Goal: Task Accomplishment & Management: Manage account settings

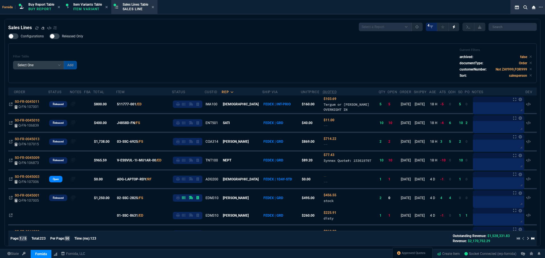
select select "1: BROV"
click at [418, 253] on span "Approved Quotes" at bounding box center [413, 253] width 24 height 5
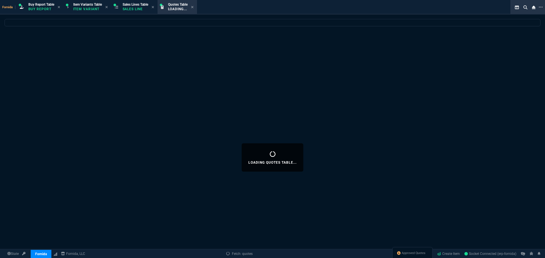
select select
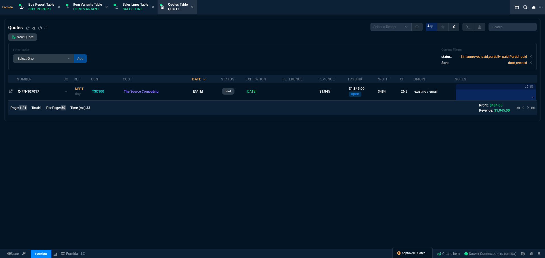
drag, startPoint x: 410, startPoint y: 254, endPoint x: 277, endPoint y: 195, distance: 145.2
click at [410, 254] on span "Approved Quotes" at bounding box center [413, 253] width 24 height 5
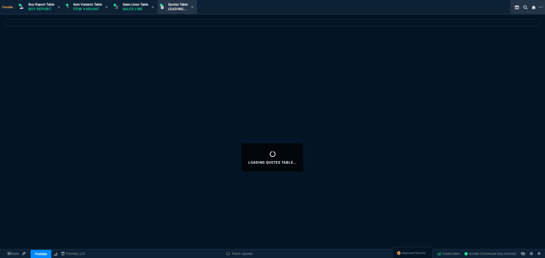
select select
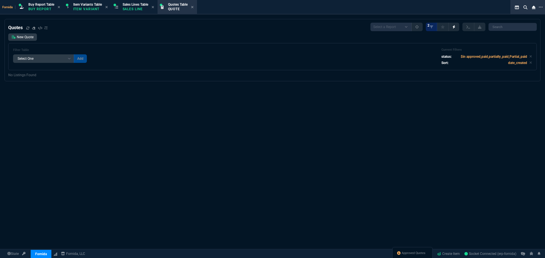
click at [230, 33] on div "Quotes Select a Report Fruit (MTD) APPROVED Quotes 2 New Quote Filter Table Sel…" at bounding box center [272, 47] width 528 height 48
click at [407, 252] on span "Approved Quotes" at bounding box center [413, 253] width 24 height 5
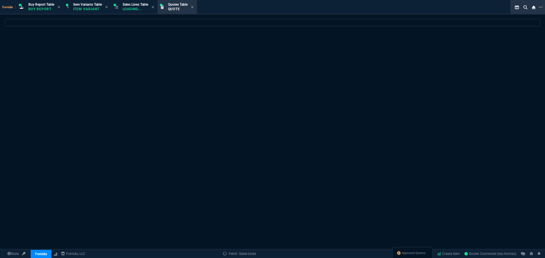
select select
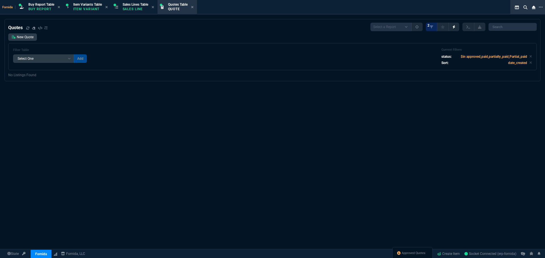
click at [211, 43] on div "New Quote Filter Table Select One Add Filter () creator (creator) Cust (headers…" at bounding box center [272, 51] width 528 height 37
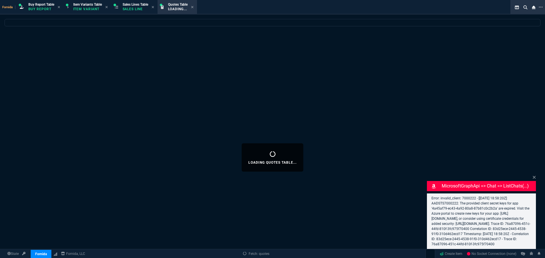
select select "1: BROV"
select select
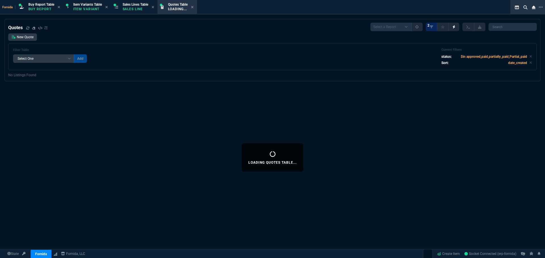
drag, startPoint x: 131, startPoint y: 9, endPoint x: 10, endPoint y: 91, distance: 145.8
click at [132, 9] on p "Sales Line" at bounding box center [136, 9] width 26 height 5
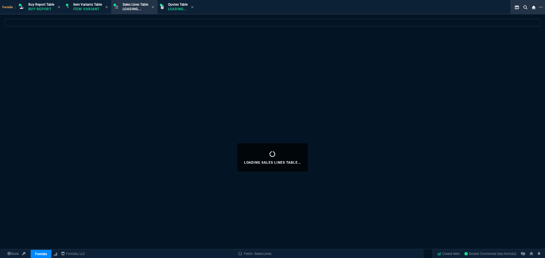
select select
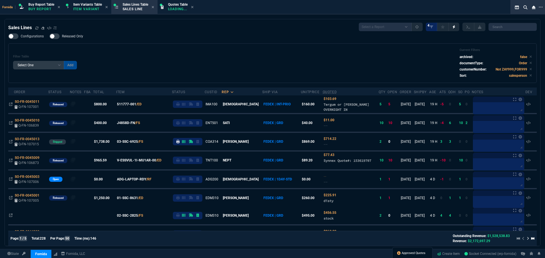
click at [416, 255] on span "Approved Quotes" at bounding box center [413, 253] width 24 height 5
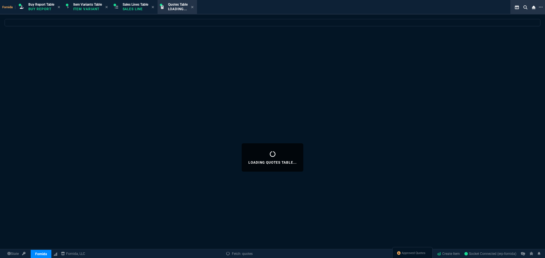
select select
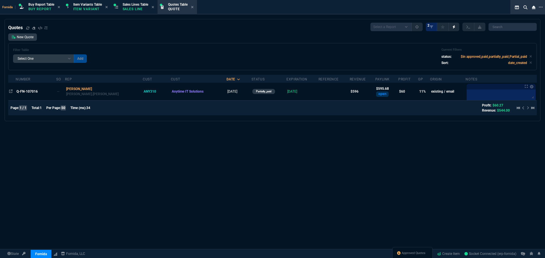
click at [33, 93] on span "Q-FN-107016" at bounding box center [26, 92] width 21 height 4
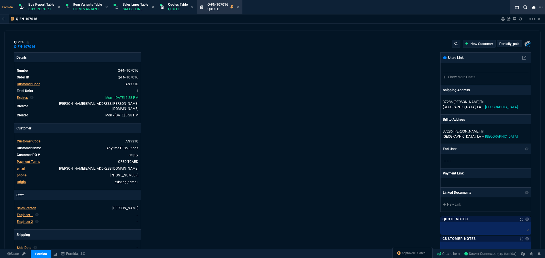
type input "16"
type input "85"
type input "780"
type input "30"
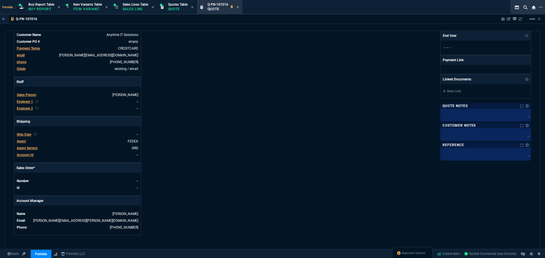
scroll to position [243, 0]
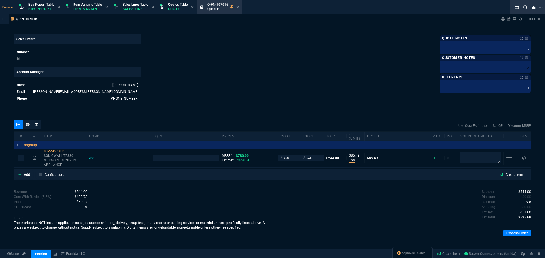
click at [517, 234] on div "Process Order" at bounding box center [401, 234] width 258 height 12
click at [512, 230] on link "Process Order" at bounding box center [517, 233] width 28 height 7
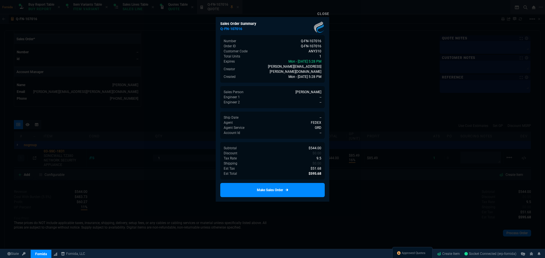
click at [289, 187] on link "Make Sales Order" at bounding box center [272, 190] width 104 height 14
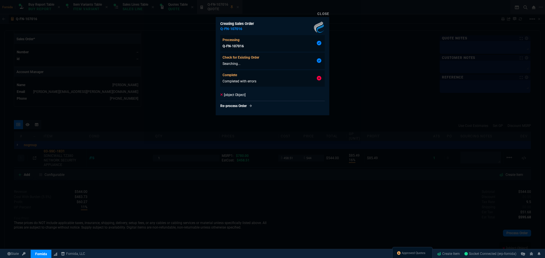
type input "16"
type input "85"
type input "30"
click at [381, 105] on div at bounding box center [272, 129] width 545 height 258
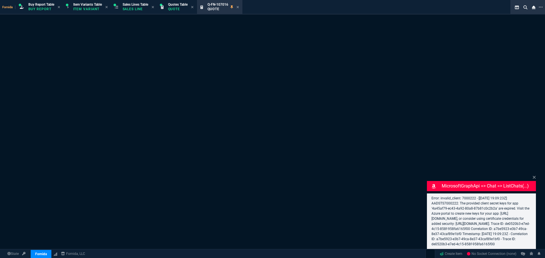
select select "1: BROV"
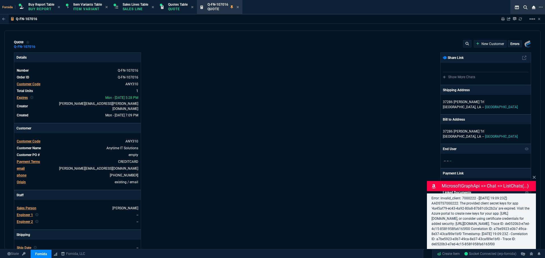
type input "16"
type input "85"
type input "780"
type input "30"
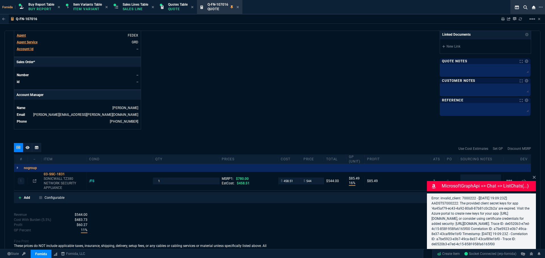
scroll to position [258, 0]
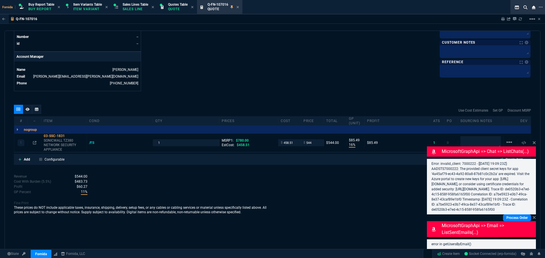
drag, startPoint x: 512, startPoint y: 216, endPoint x: 520, endPoint y: 218, distance: 8.3
click at [512, 216] on div "MicrosoftGraphApi => email => listSentEmails(...) error in getUsersByEmail()" at bounding box center [481, 232] width 109 height 35
click at [534, 216] on icon at bounding box center [533, 218] width 3 height 5
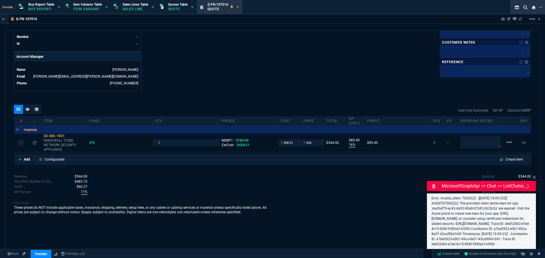
click at [535, 175] on icon at bounding box center [533, 177] width 3 height 5
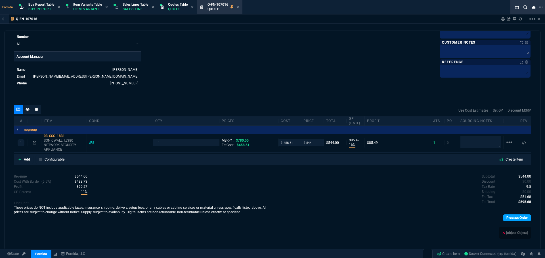
click at [516, 216] on link "Process Order" at bounding box center [517, 218] width 28 height 7
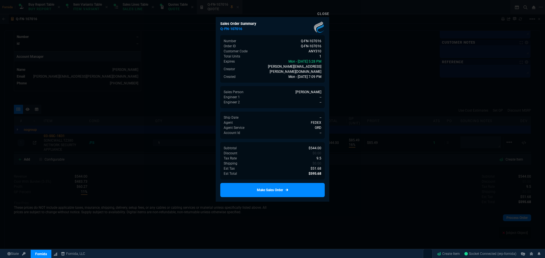
click at [304, 190] on link "Make Sales Order" at bounding box center [272, 190] width 104 height 14
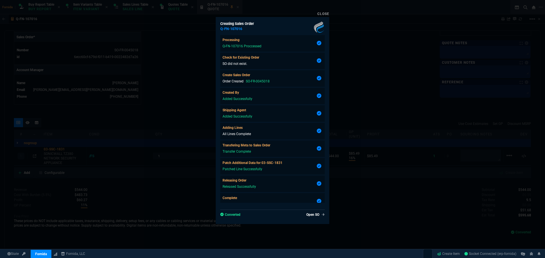
scroll to position [26, 0]
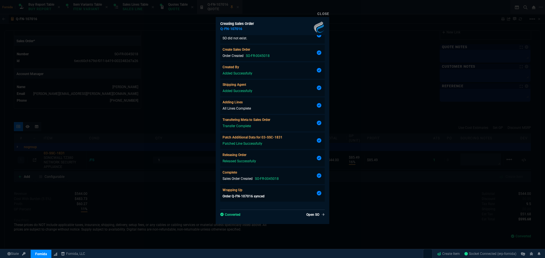
type input "16"
type input "85"
type input "30"
click at [398, 157] on div at bounding box center [272, 129] width 545 height 258
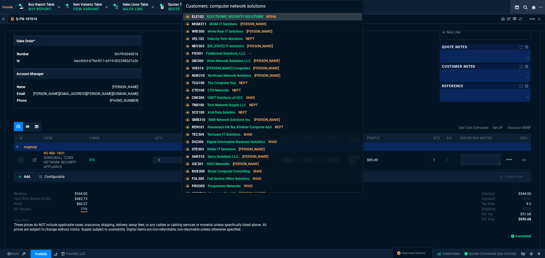
click at [270, 7] on input "Customers: computer network solutions" at bounding box center [272, 5] width 181 height 11
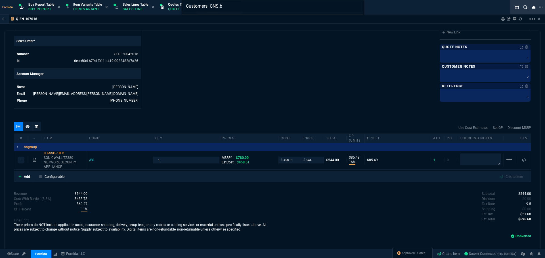
type input "Customers: CNS.b"
click at [177, 56] on div "Customers: CNS.b" at bounding box center [272, 129] width 545 height 258
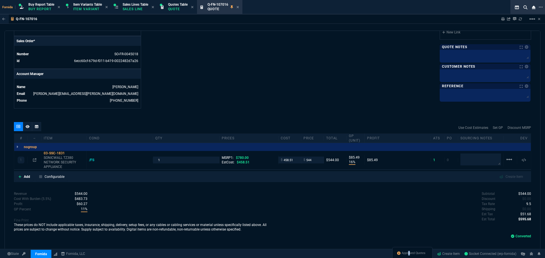
click at [406, 249] on div "Approved Quotes" at bounding box center [412, 254] width 40 height 14
click at [407, 253] on span "Approved Quotes" at bounding box center [413, 253] width 24 height 5
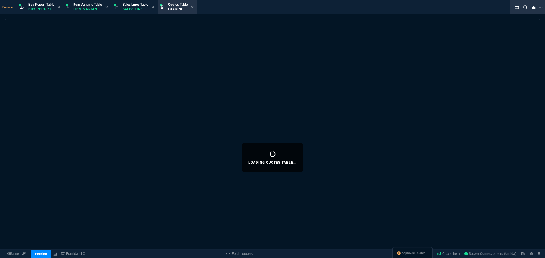
select select
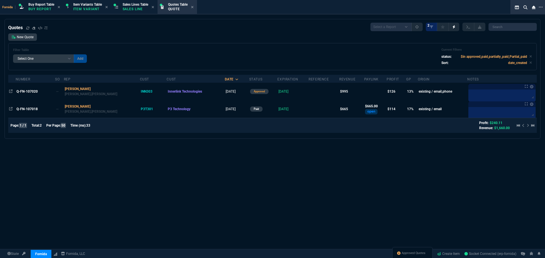
drag, startPoint x: 27, startPoint y: 109, endPoint x: 67, endPoint y: 108, distance: 40.6
click at [27, 109] on span "Q-FN-107018" at bounding box center [26, 109] width 21 height 4
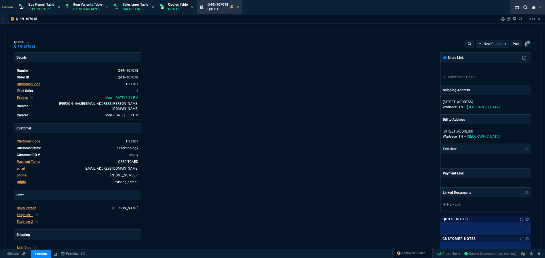
type input "940"
type input "22"
type input "143"
type input "29"
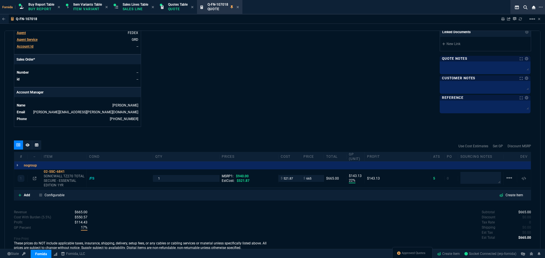
scroll to position [243, 0]
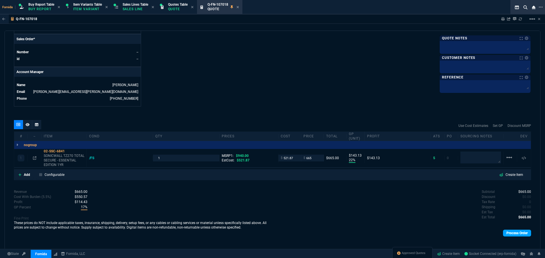
click at [512, 233] on link "Process Order" at bounding box center [517, 233] width 28 height 7
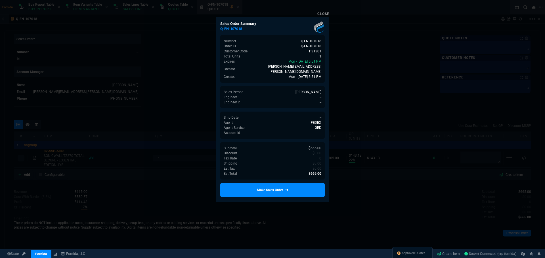
click at [300, 176] on div "Sales Order Summary Q-FN-107018 Number Q-FN-107018 Order ID Q-FN-107018 Custome…" at bounding box center [272, 109] width 113 height 185
click at [304, 183] on link "Make Sales Order" at bounding box center [272, 190] width 104 height 14
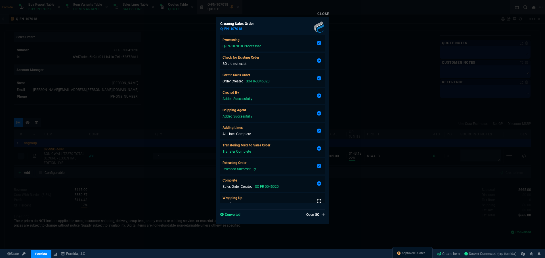
scroll to position [8, 0]
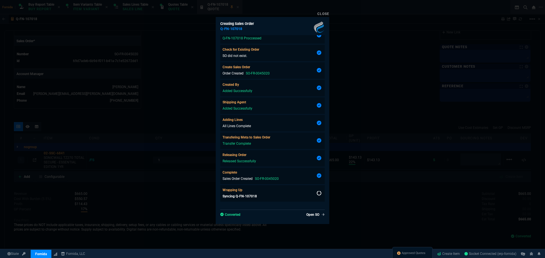
type input "22"
type input "143"
type input "29"
click at [199, 95] on div at bounding box center [272, 129] width 545 height 258
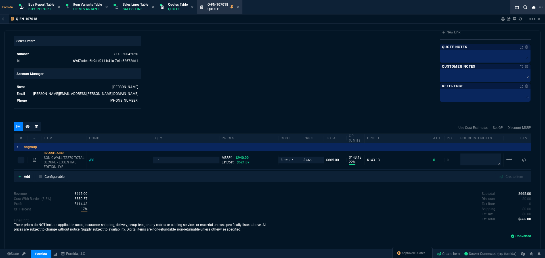
click at [409, 254] on span "Approved Quotes" at bounding box center [413, 253] width 24 height 5
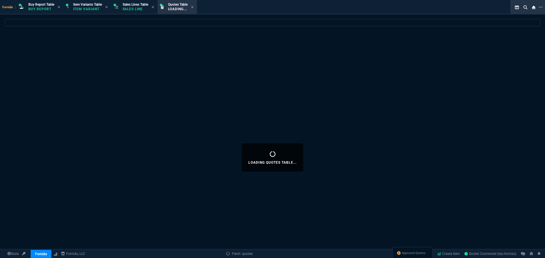
select select
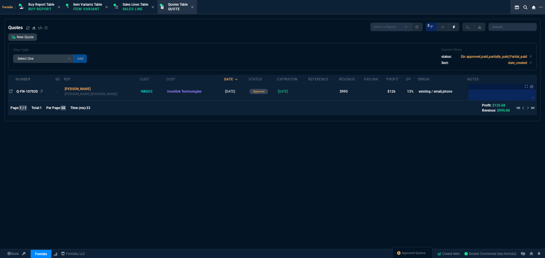
click at [31, 91] on span "Q-FN-107020" at bounding box center [26, 92] width 21 height 4
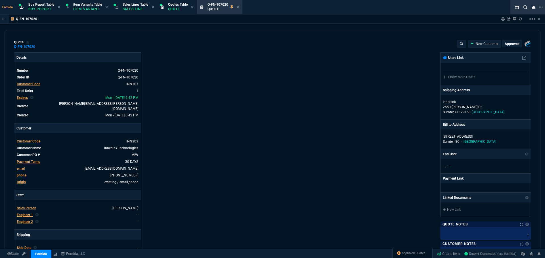
type input "1260.57"
type input "17"
type input "171"
type input "21"
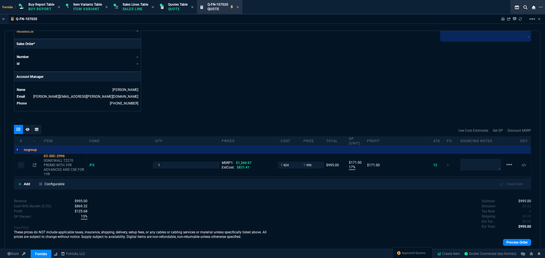
scroll to position [247, 0]
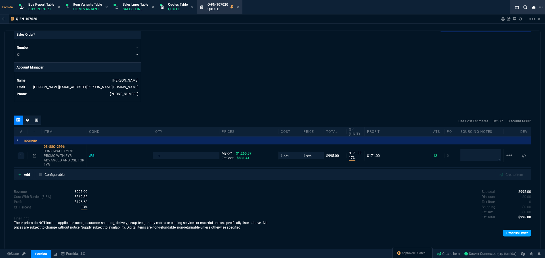
click at [517, 230] on link "Process Order" at bounding box center [517, 233] width 28 height 7
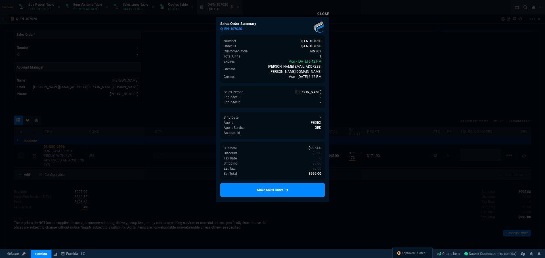
click at [315, 183] on link "Make Sales Order" at bounding box center [272, 190] width 104 height 14
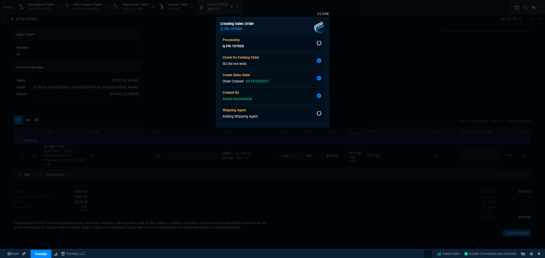
click at [181, 71] on div at bounding box center [272, 129] width 545 height 258
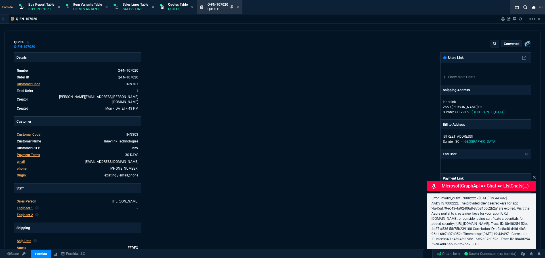
type input "17"
type input "171"
type input "1260.57"
type input "21"
select select "1: BROV"
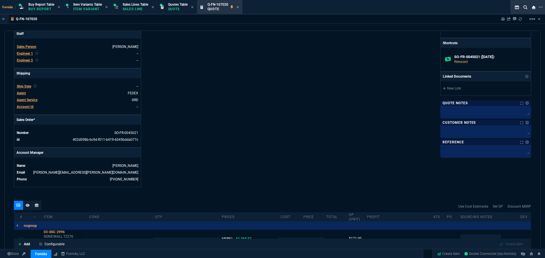
scroll to position [199, 0]
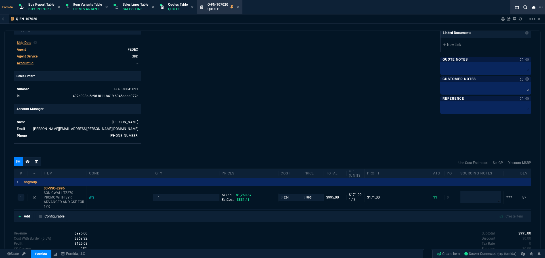
drag, startPoint x: 252, startPoint y: 79, endPoint x: 187, endPoint y: 28, distance: 82.5
click at [140, 3] on span "Sales Lines Table" at bounding box center [136, 5] width 26 height 4
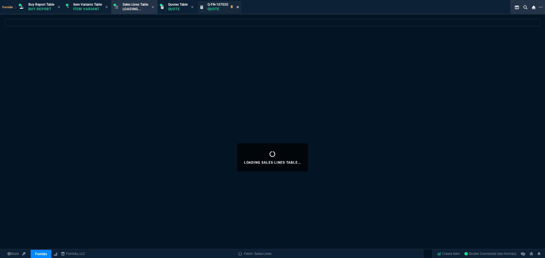
click at [239, 6] on icon at bounding box center [237, 6] width 3 height 3
click at [194, 6] on icon at bounding box center [192, 6] width 3 height 3
select select
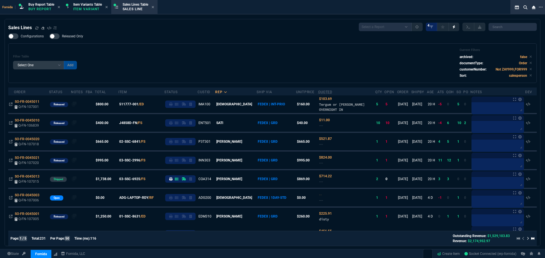
click at [209, 49] on div "Filter Table Select One Add Filter () Age () ATS () Cond (itemVariantCode) Cust…" at bounding box center [272, 63] width 519 height 30
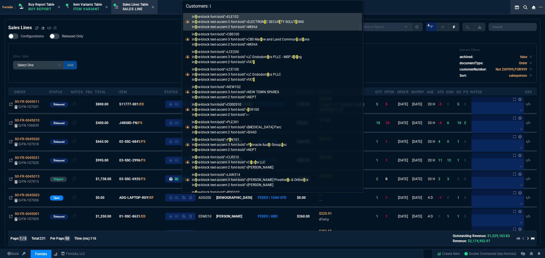
type input "Customers: i"
click at [105, 56] on div "Customers: i inl i ne-block font-bold">ELE102 inl i ne-block text-accent-3 font…" at bounding box center [272, 129] width 545 height 258
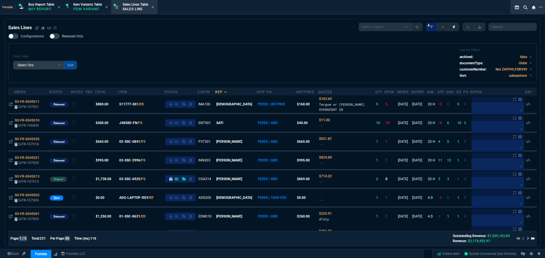
click at [213, 43] on div "Configurations Released Only Filter Table Select One Add Filter () Age () ATS (…" at bounding box center [272, 58] width 528 height 50
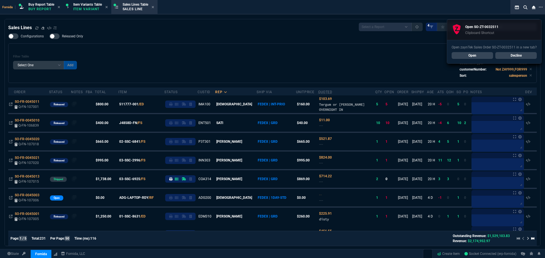
click at [192, 48] on div "Filter Table Select One Add Filter () Age () ATS () Cond (itemVariantCode) Cust…" at bounding box center [272, 63] width 528 height 40
click at [22, 103] on span "SO-FR-0045011" at bounding box center [27, 102] width 25 height 4
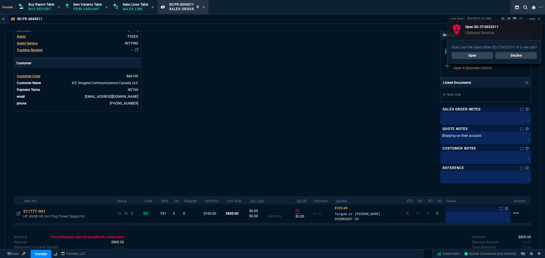
scroll to position [133, 0]
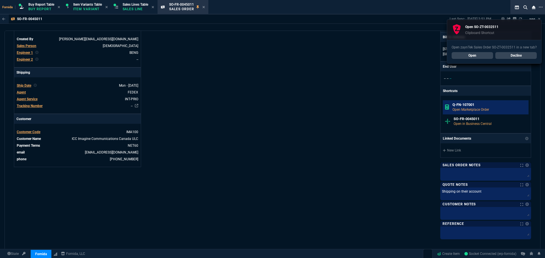
click at [463, 109] on p "Open Marketplace Order" at bounding box center [489, 109] width 74 height 5
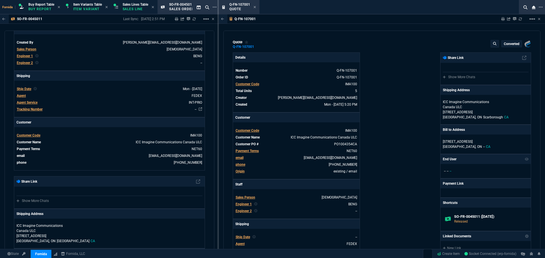
type input "35"
type input "56"
type input "98"
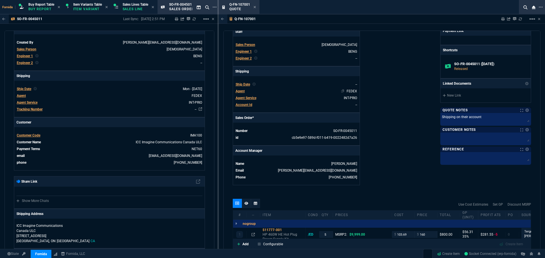
scroll to position [199, 0]
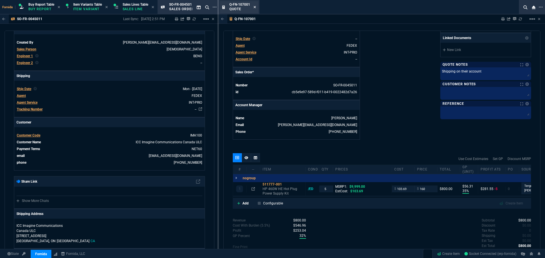
click at [254, 7] on icon at bounding box center [254, 7] width 2 height 2
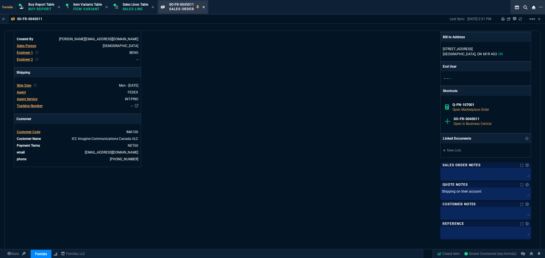
click at [205, 5] on nx-icon at bounding box center [203, 7] width 3 height 5
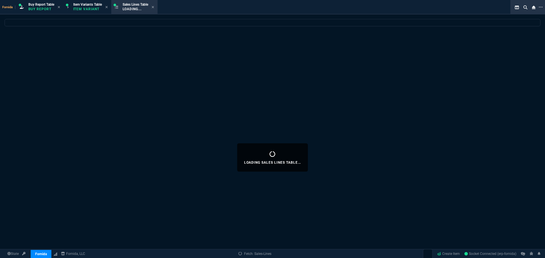
select select
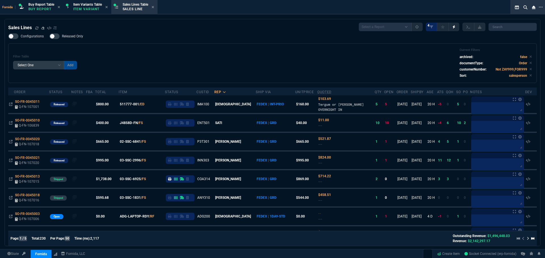
click at [289, 56] on div "Filter Table Select One Add Filter () Age () ATS () Cond (itemVariantCode) Cust…" at bounding box center [272, 63] width 519 height 30
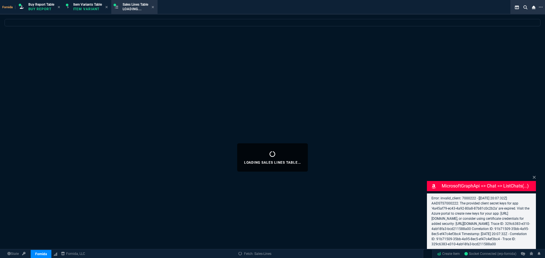
select select "1: BROV"
select select
